Goal: Transaction & Acquisition: Purchase product/service

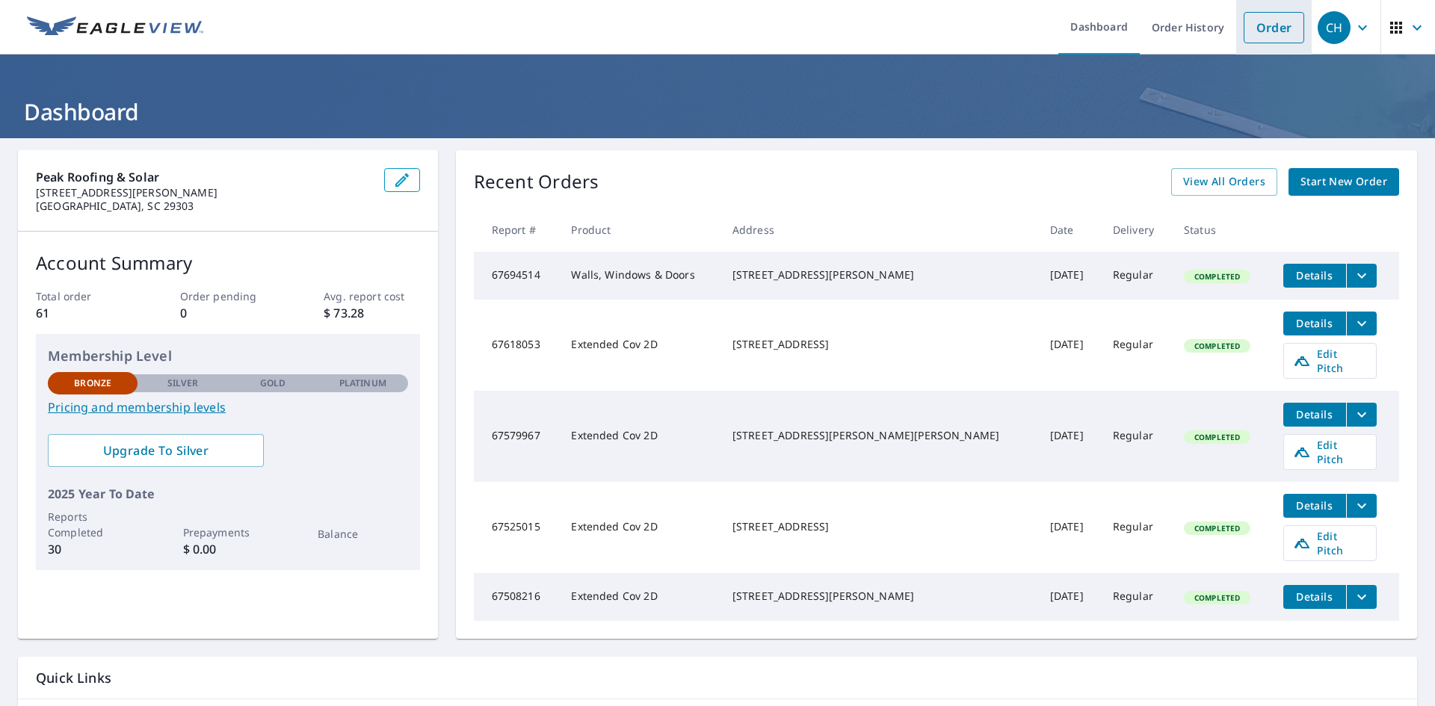
click at [1275, 38] on link "Order" at bounding box center [1273, 27] width 61 height 31
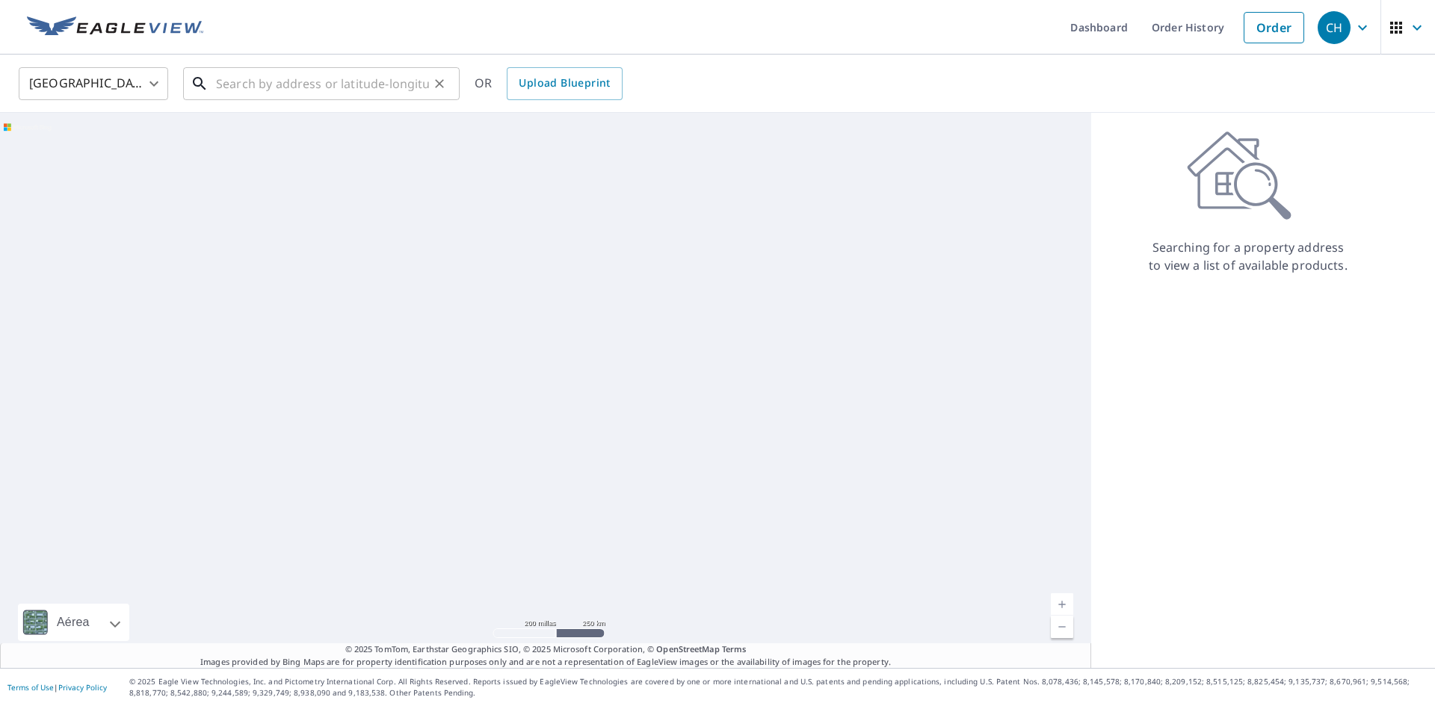
click at [335, 85] on input "text" at bounding box center [322, 84] width 213 height 42
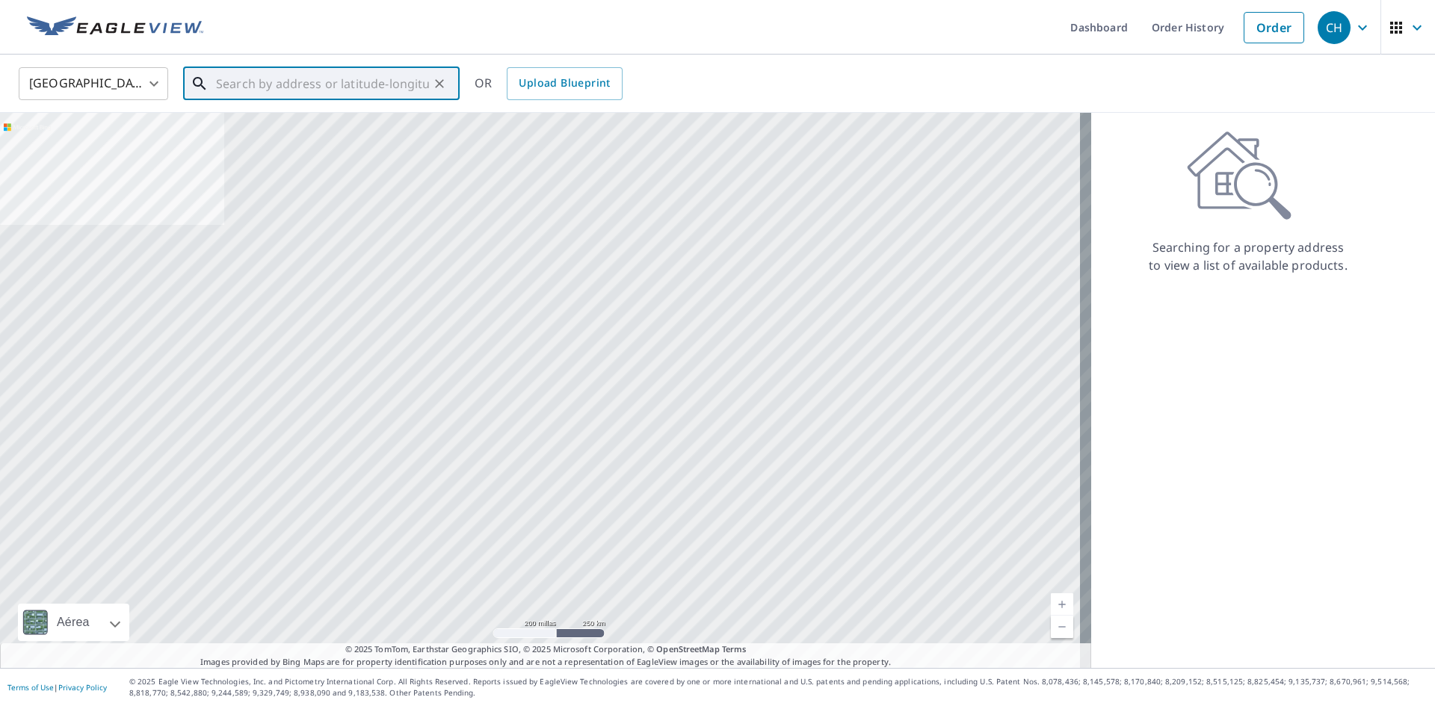
paste input "[STREET_ADDRESS]"
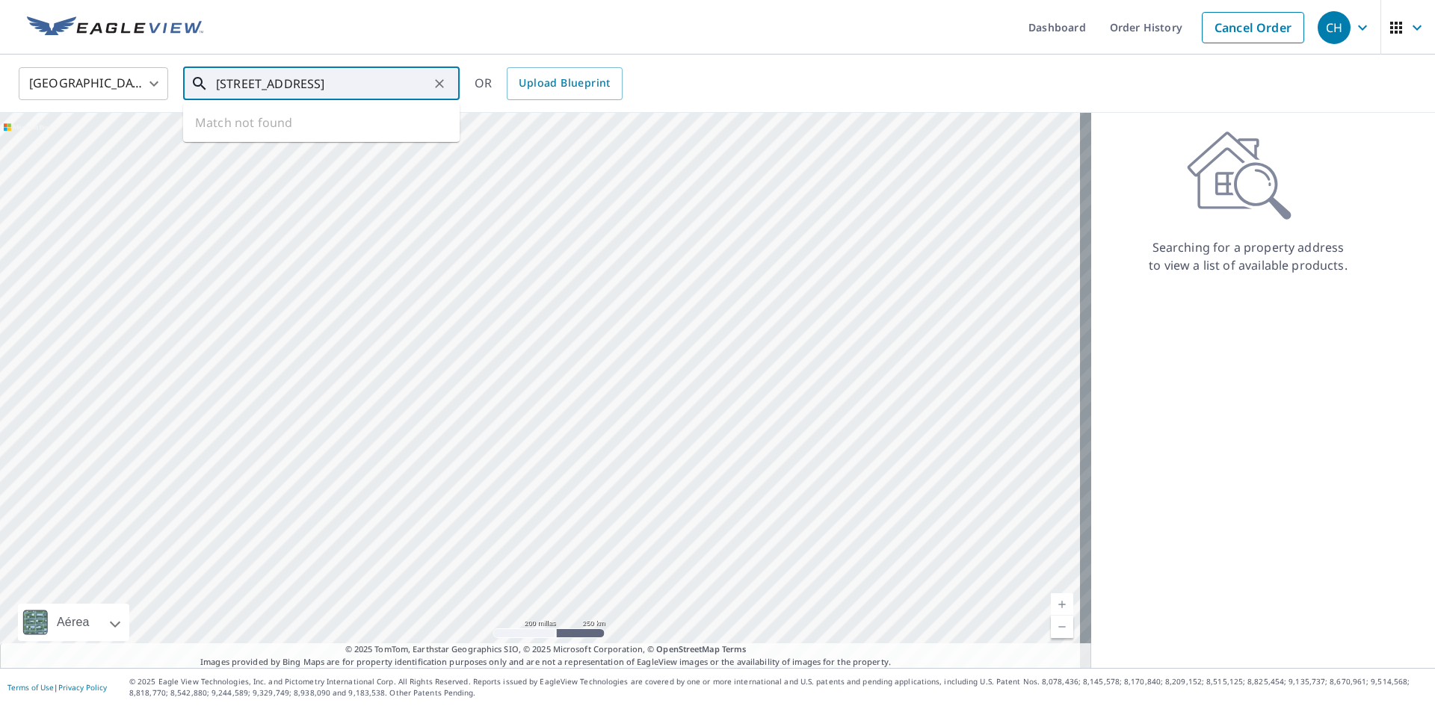
scroll to position [0, 2]
click at [305, 139] on p "Gaffney, SC 29341" at bounding box center [330, 143] width 235 height 15
type input "[STREET_ADDRESS]"
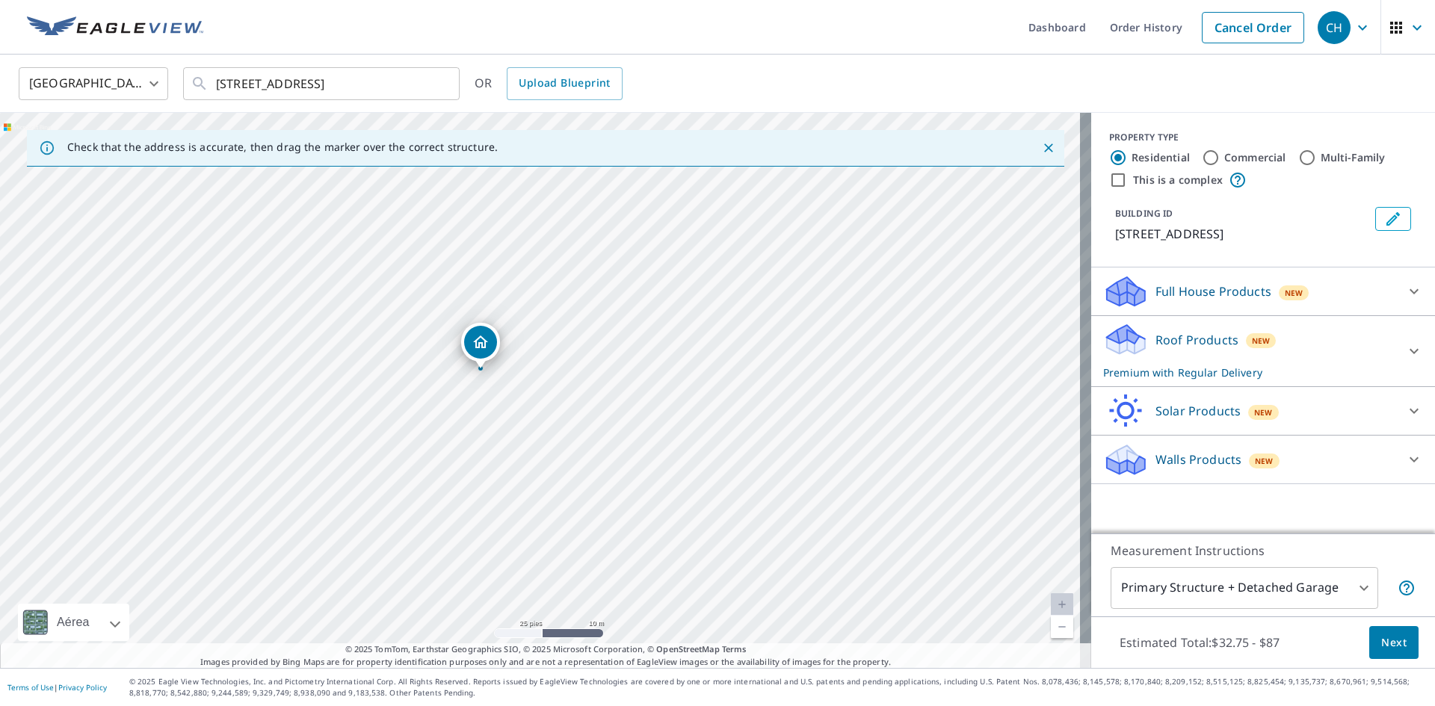
drag, startPoint x: 507, startPoint y: 373, endPoint x: 591, endPoint y: 374, distance: 83.7
click at [590, 374] on div "[STREET_ADDRESS]" at bounding box center [545, 390] width 1091 height 555
click at [1213, 337] on p "Roof Products" at bounding box center [1196, 340] width 83 height 18
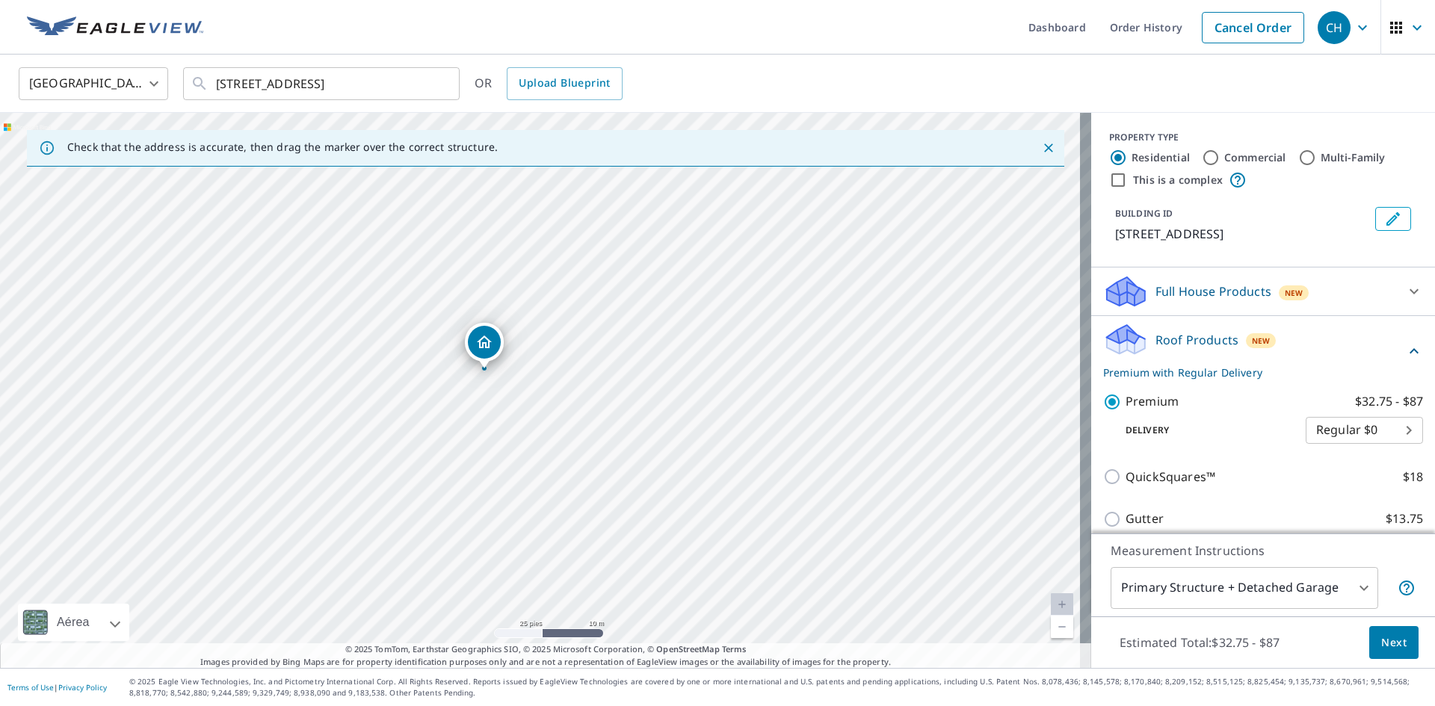
click at [1213, 337] on p "Roof Products" at bounding box center [1196, 340] width 83 height 18
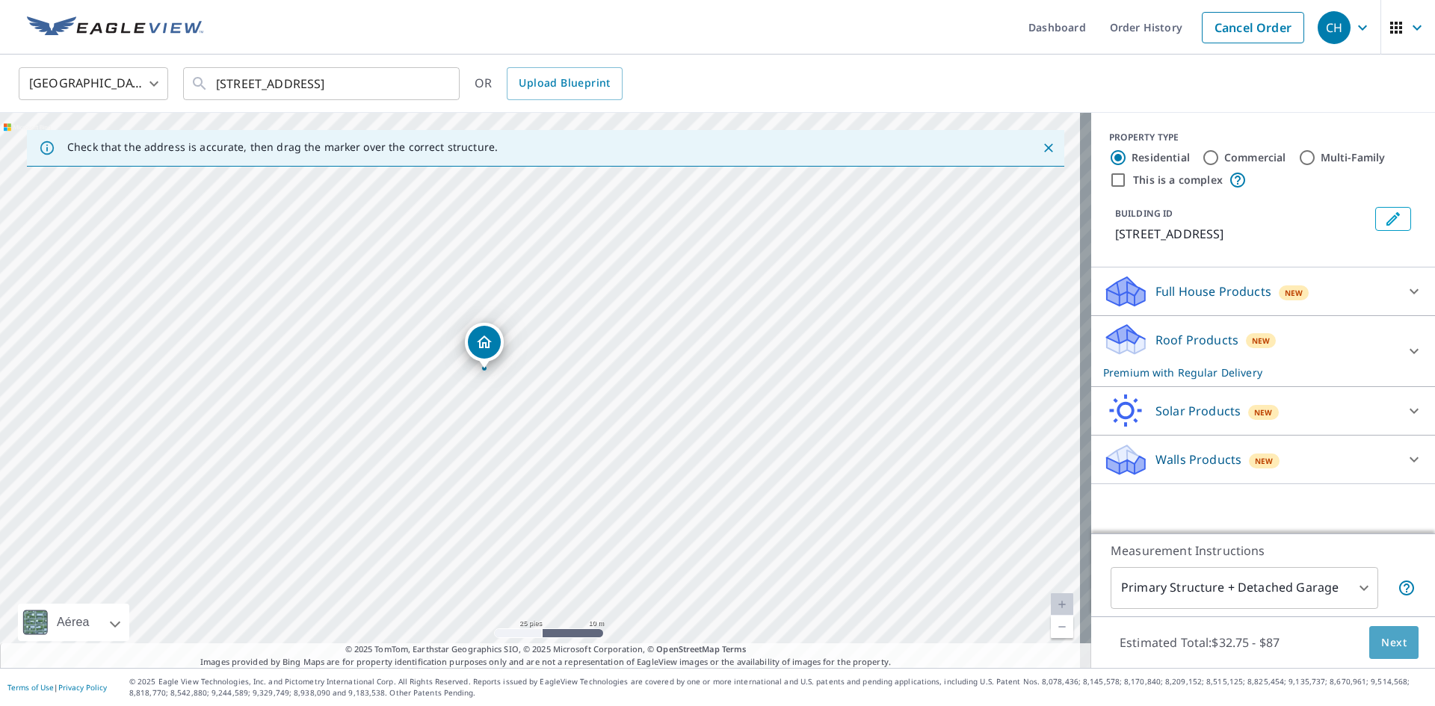
click at [1384, 643] on span "Next" at bounding box center [1393, 643] width 25 height 19
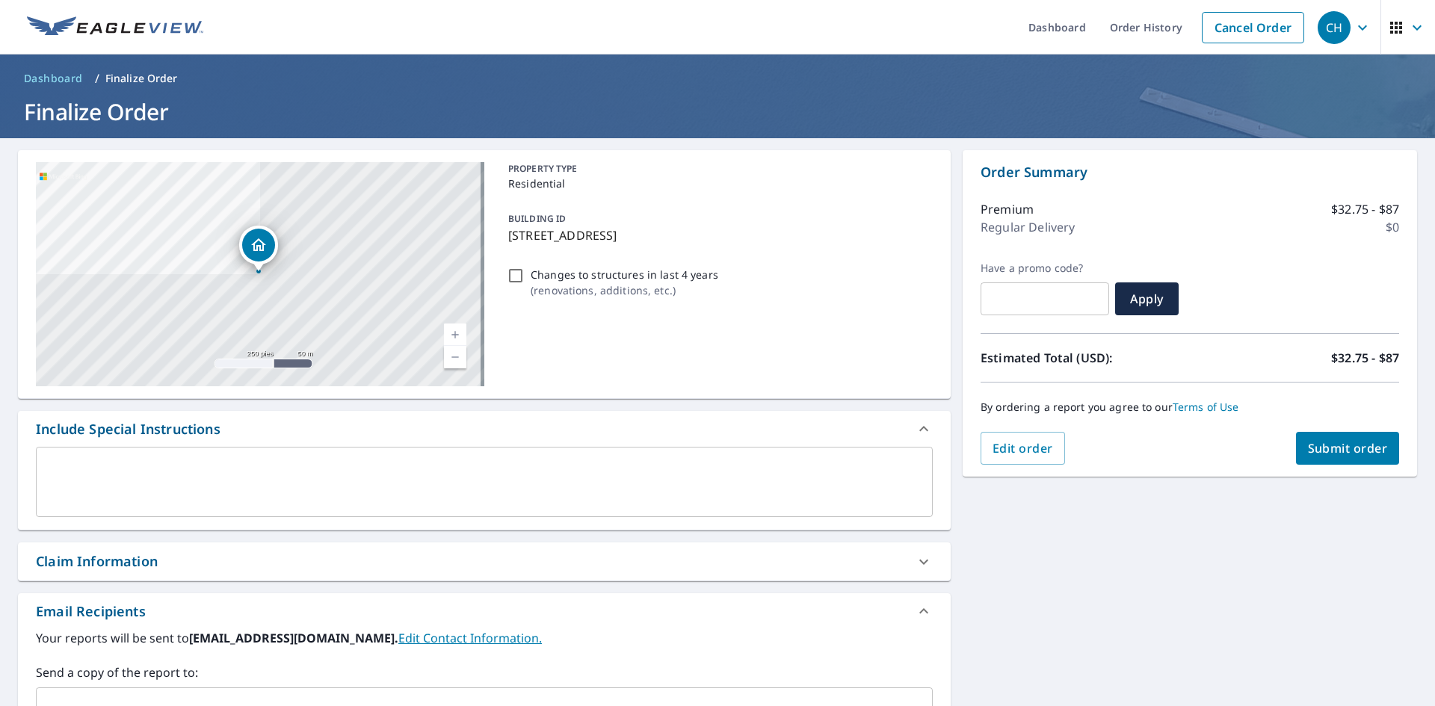
click at [1355, 452] on span "Submit order" at bounding box center [1348, 448] width 80 height 16
